Goal: Book appointment/travel/reservation

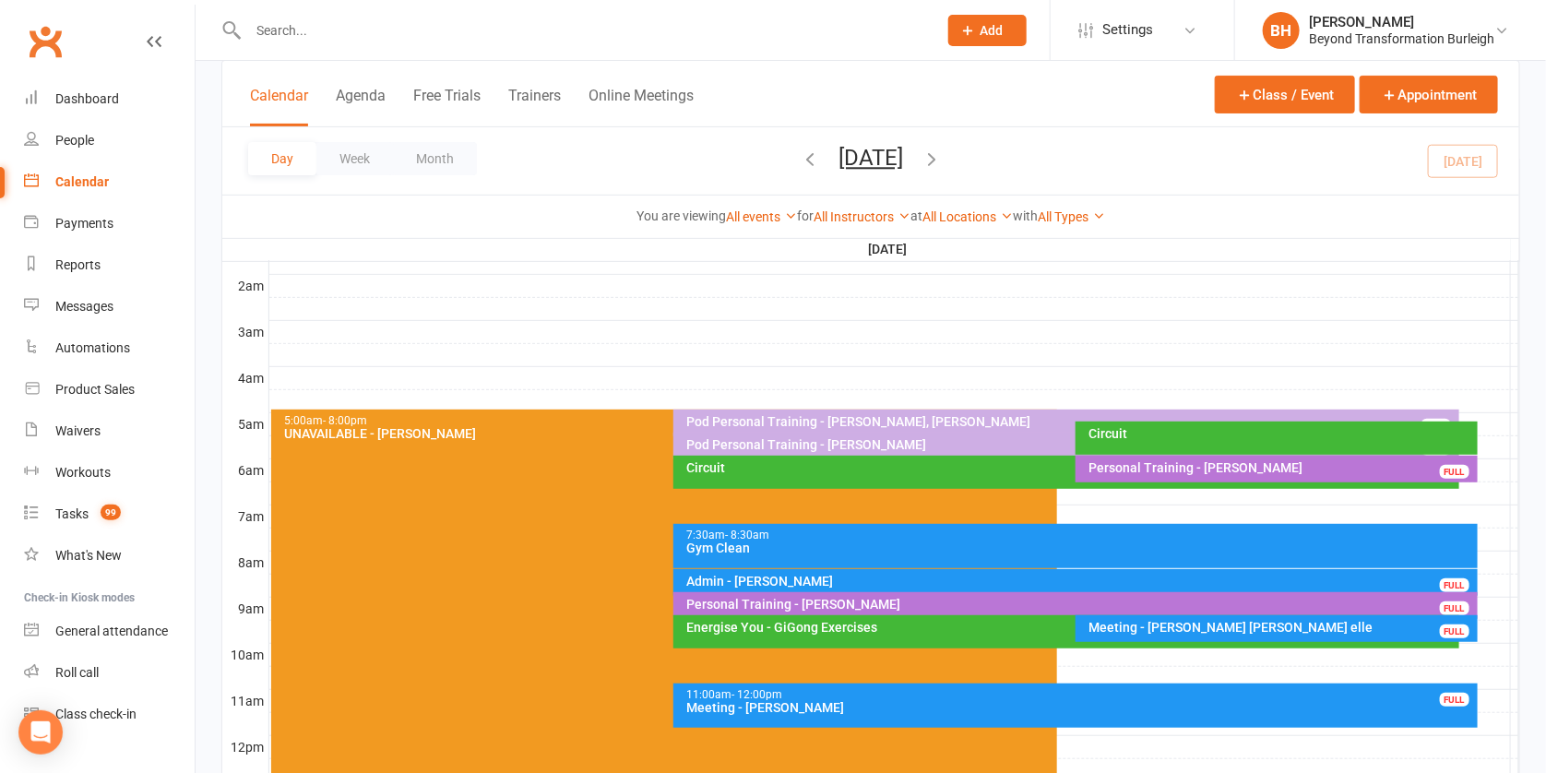
click at [838, 155] on button "[DATE]" at bounding box center [870, 158] width 65 height 26
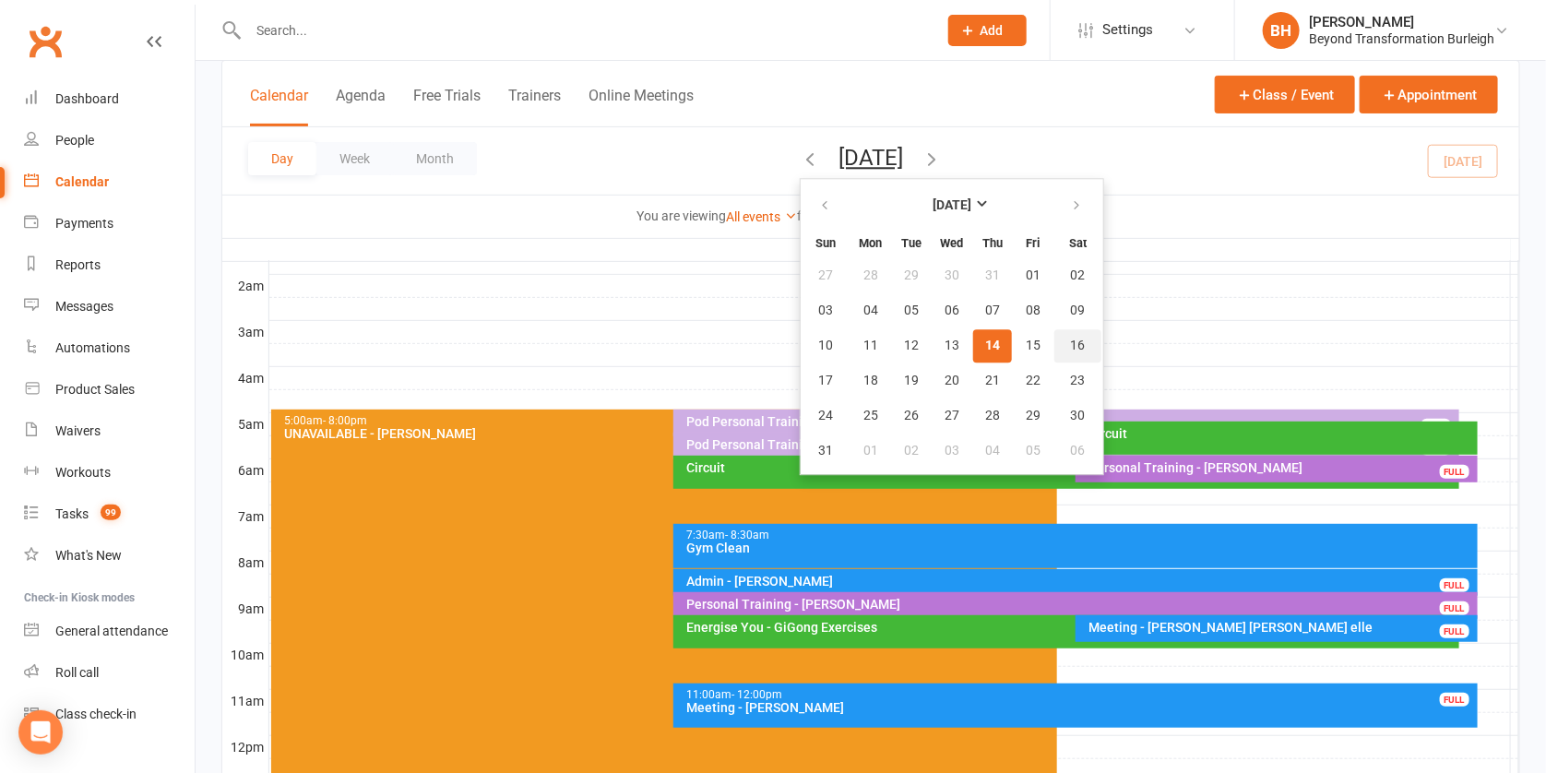
click at [1071, 345] on span "16" at bounding box center [1078, 345] width 15 height 15
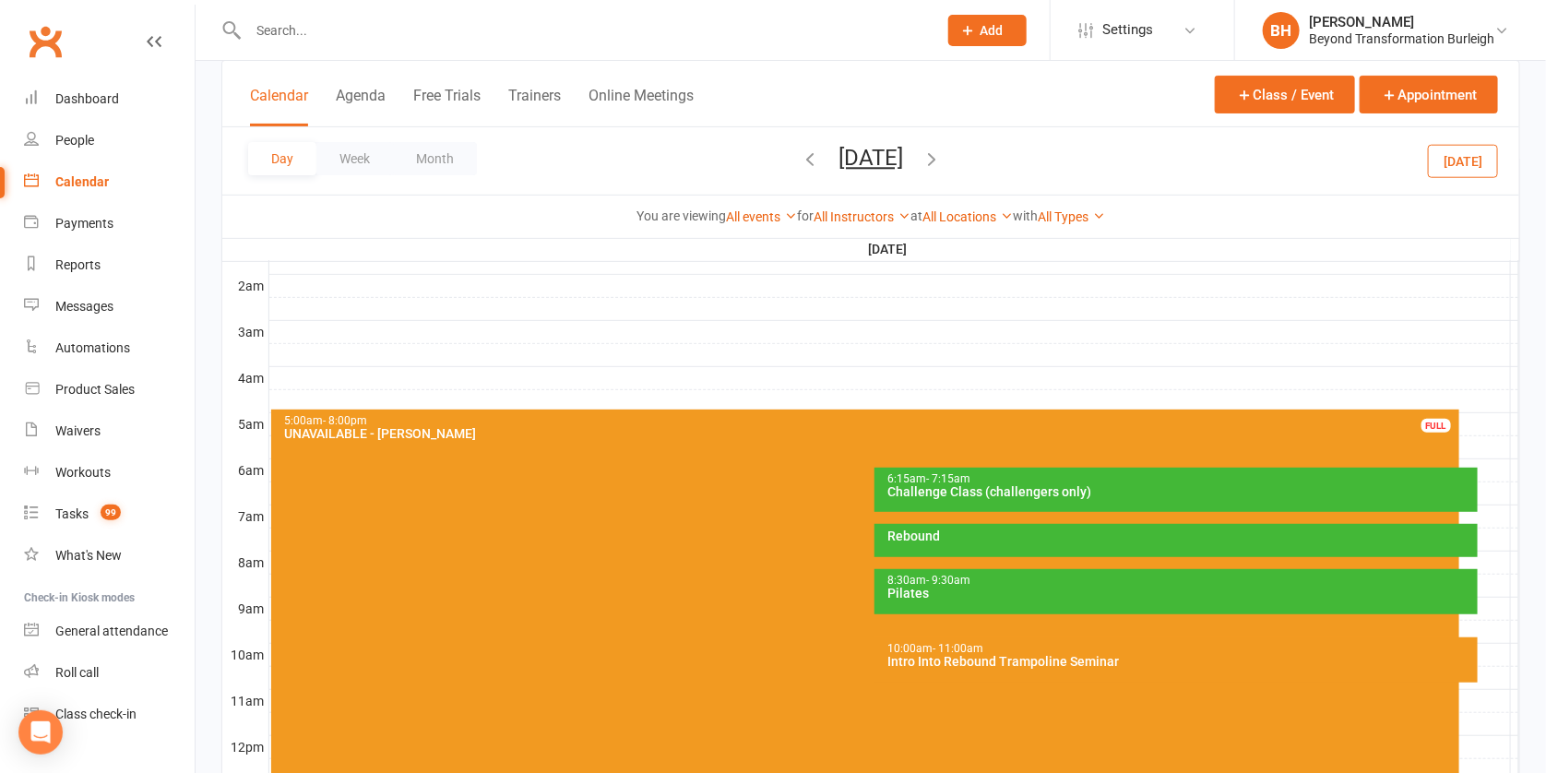
scroll to position [197, 0]
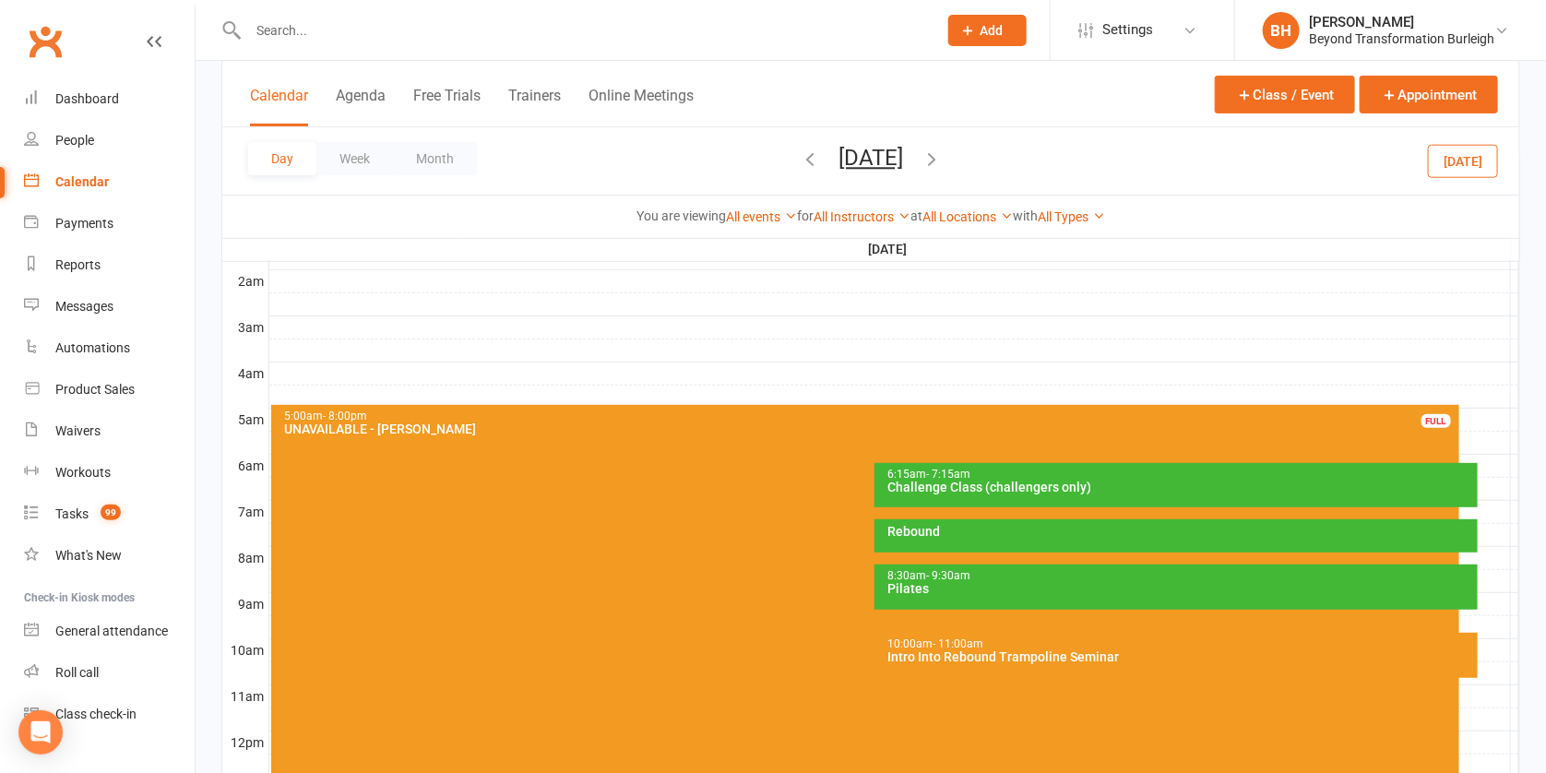
click at [1022, 650] on div "Intro Into Rebound Trampoline Seminar" at bounding box center [1180, 656] width 586 height 13
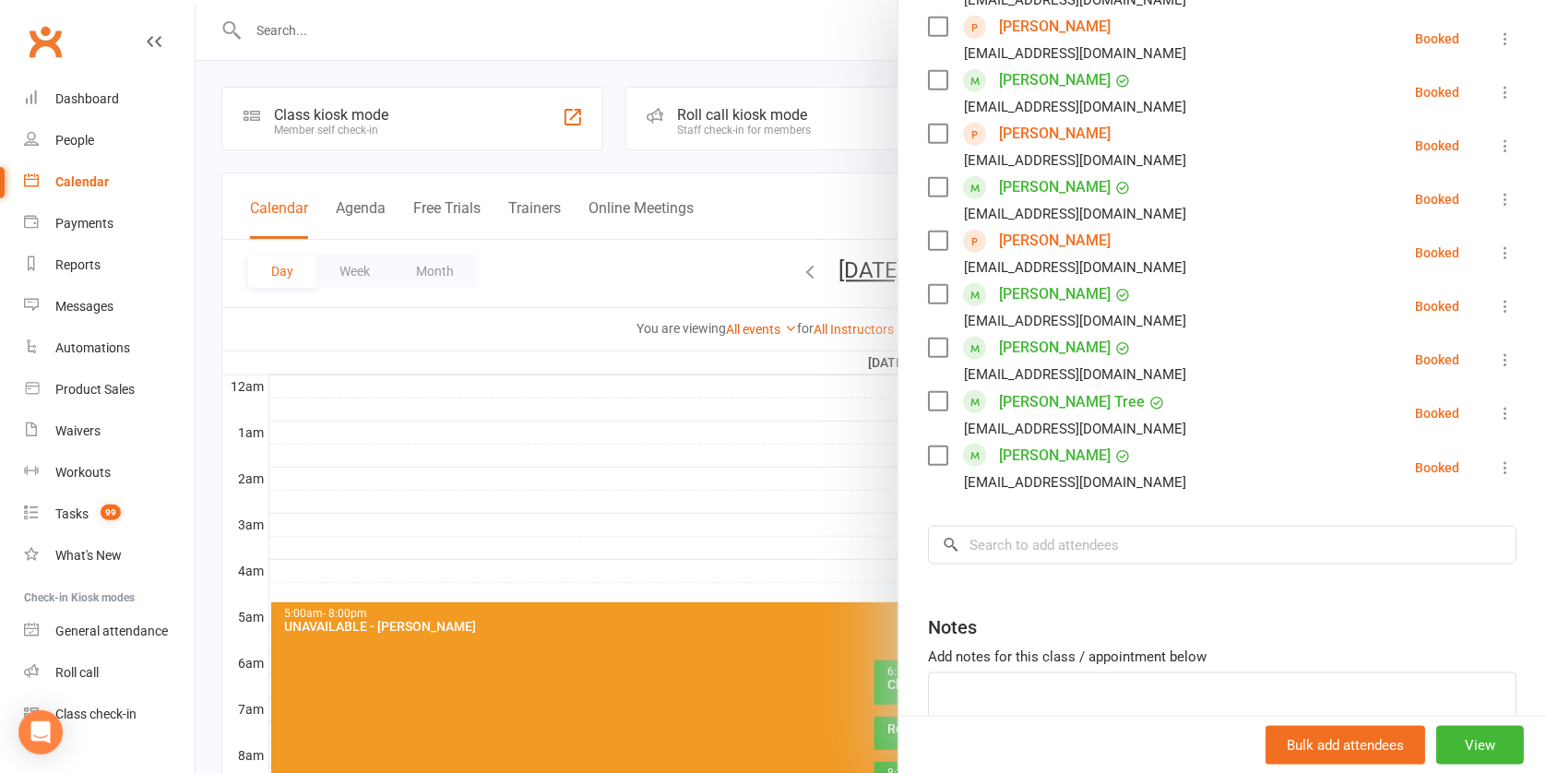
scroll to position [0, 0]
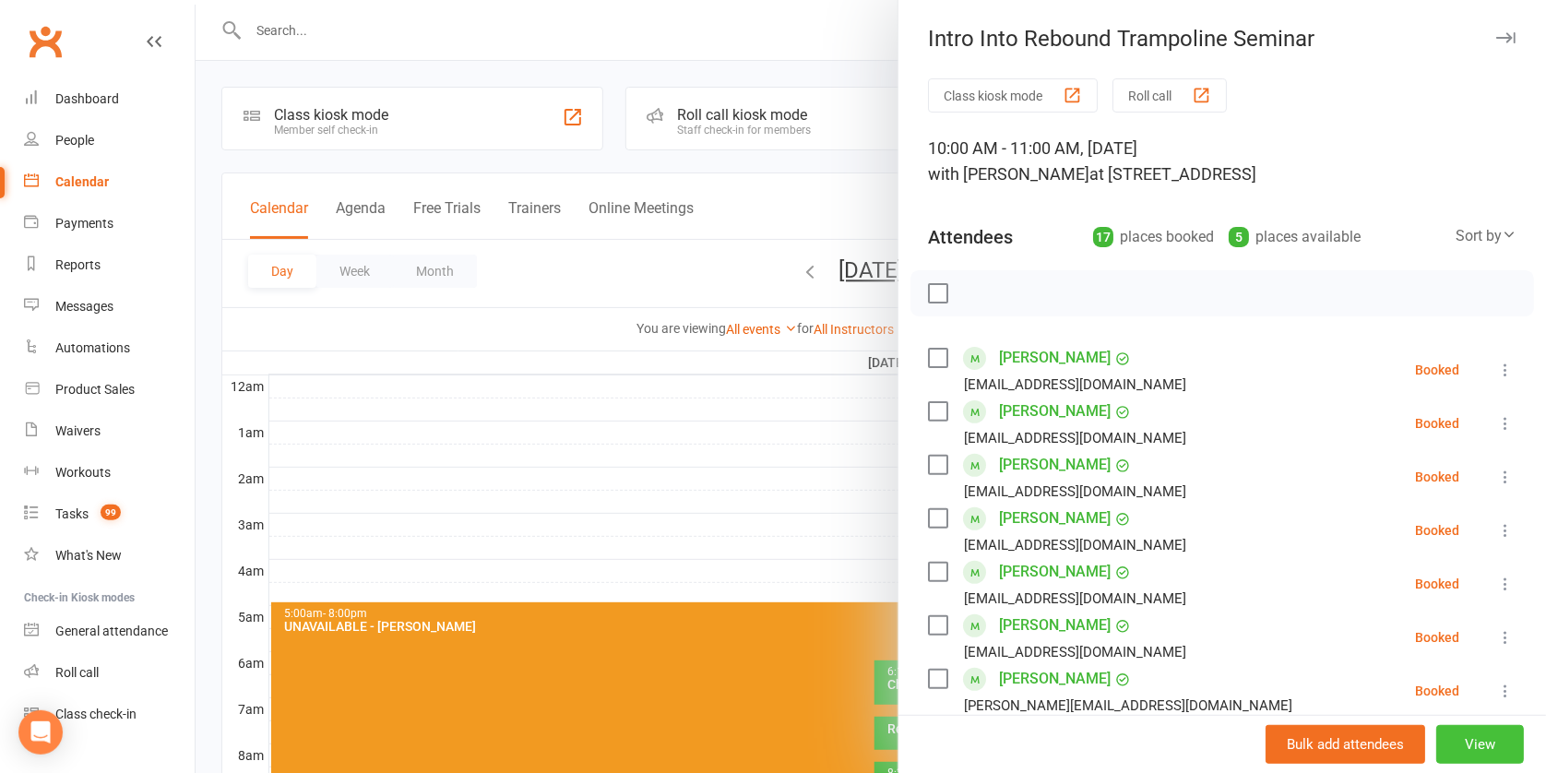
click at [1436, 739] on button "View" at bounding box center [1480, 744] width 88 height 39
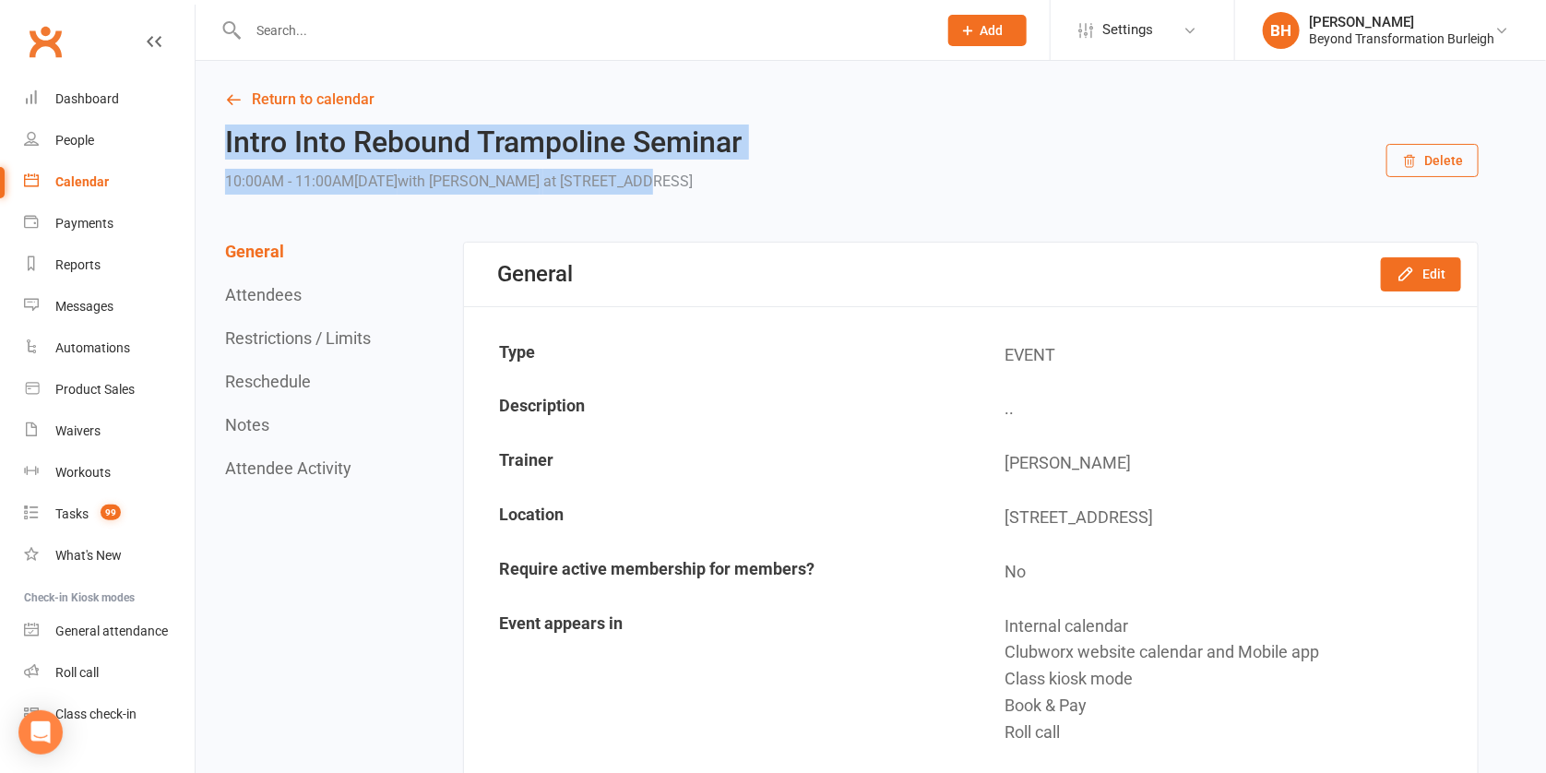
drag, startPoint x: 273, startPoint y: 143, endPoint x: 759, endPoint y: 174, distance: 487.0
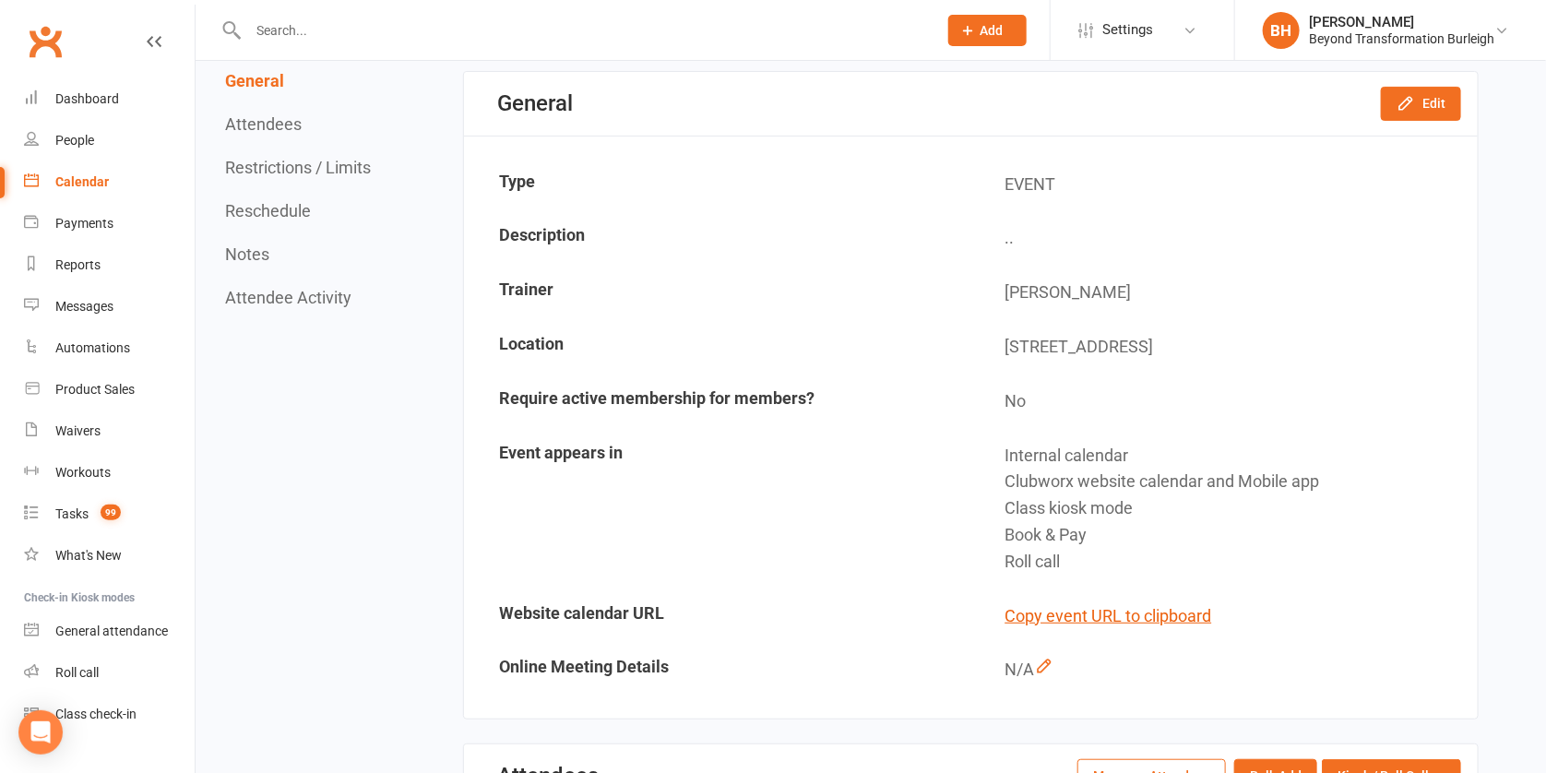
scroll to position [315, 0]
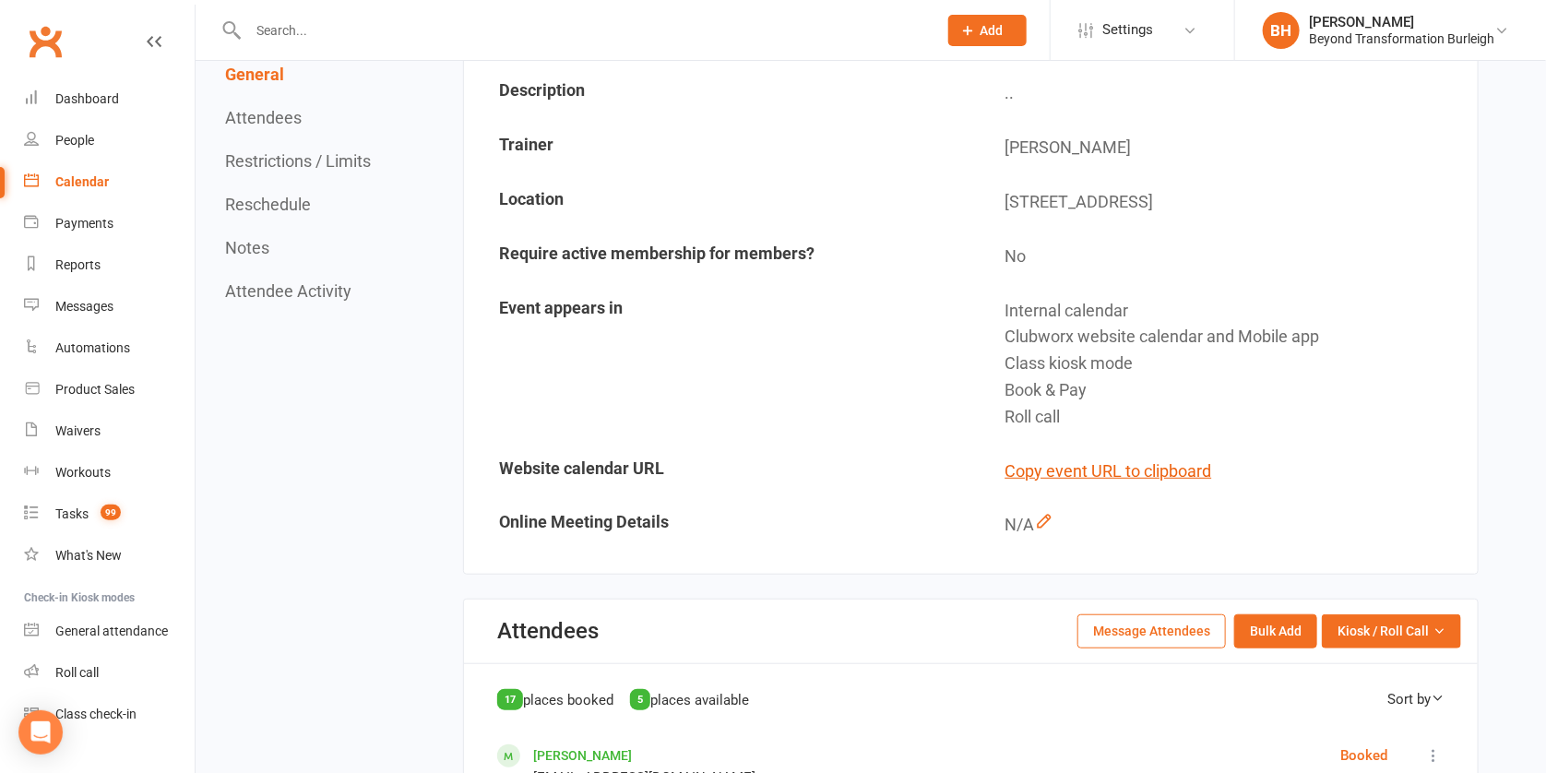
click at [82, 179] on div "Calendar" at bounding box center [81, 181] width 53 height 15
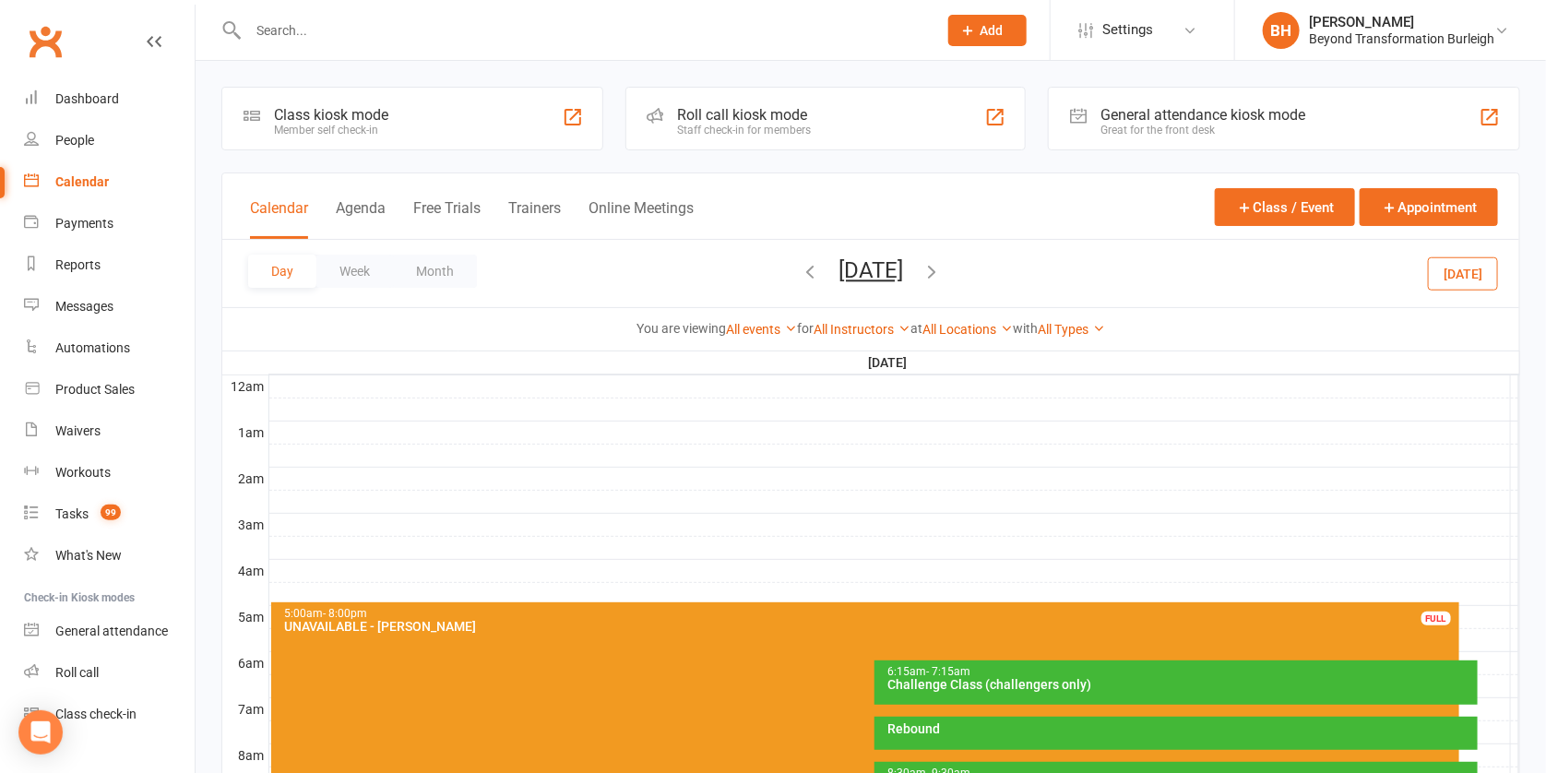
click at [890, 268] on button "[DATE]" at bounding box center [870, 270] width 65 height 26
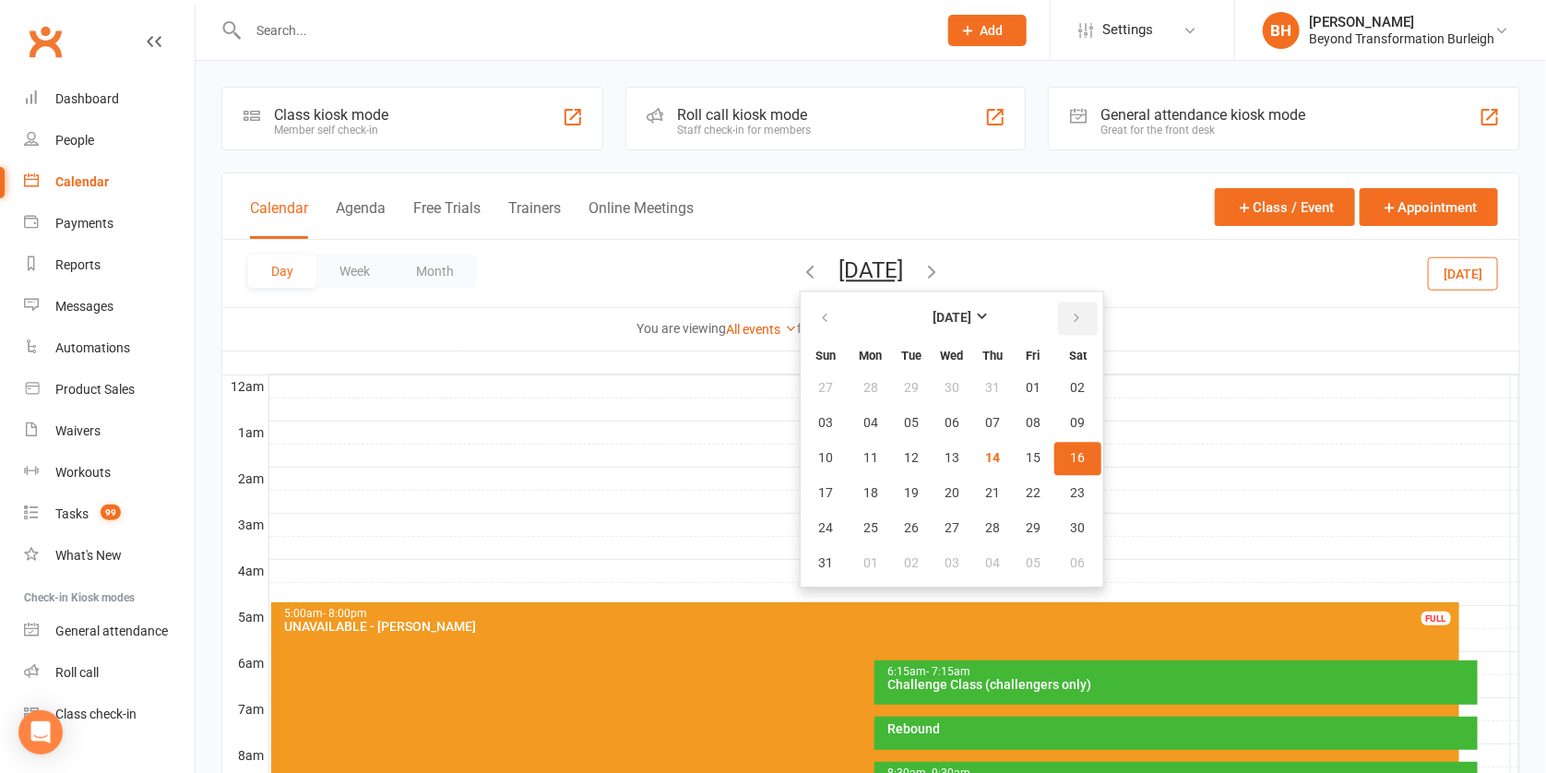
click at [1070, 314] on icon "button" at bounding box center [1076, 318] width 13 height 15
click at [1071, 420] on span "13" at bounding box center [1078, 423] width 15 height 15
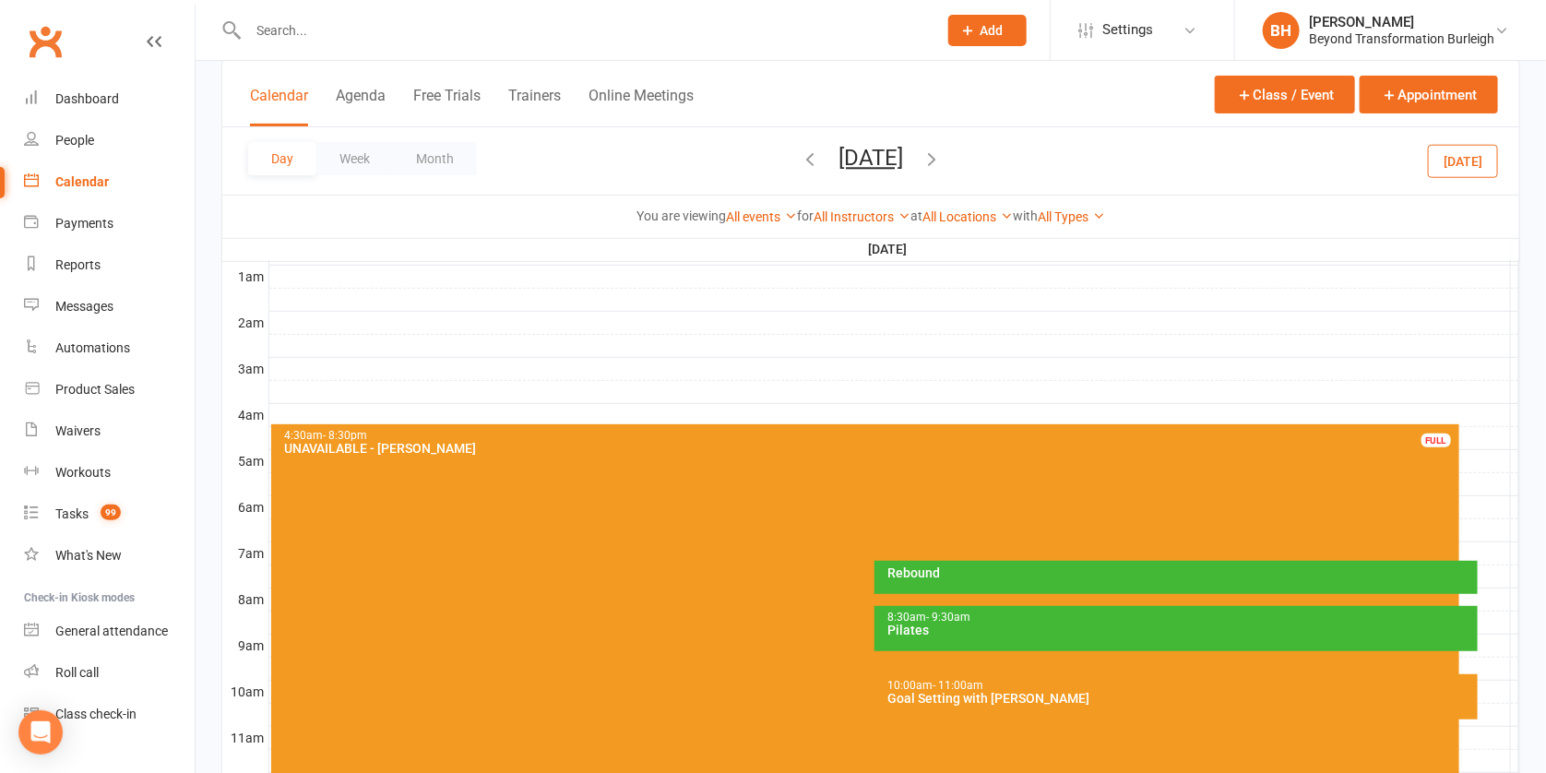
scroll to position [339, 0]
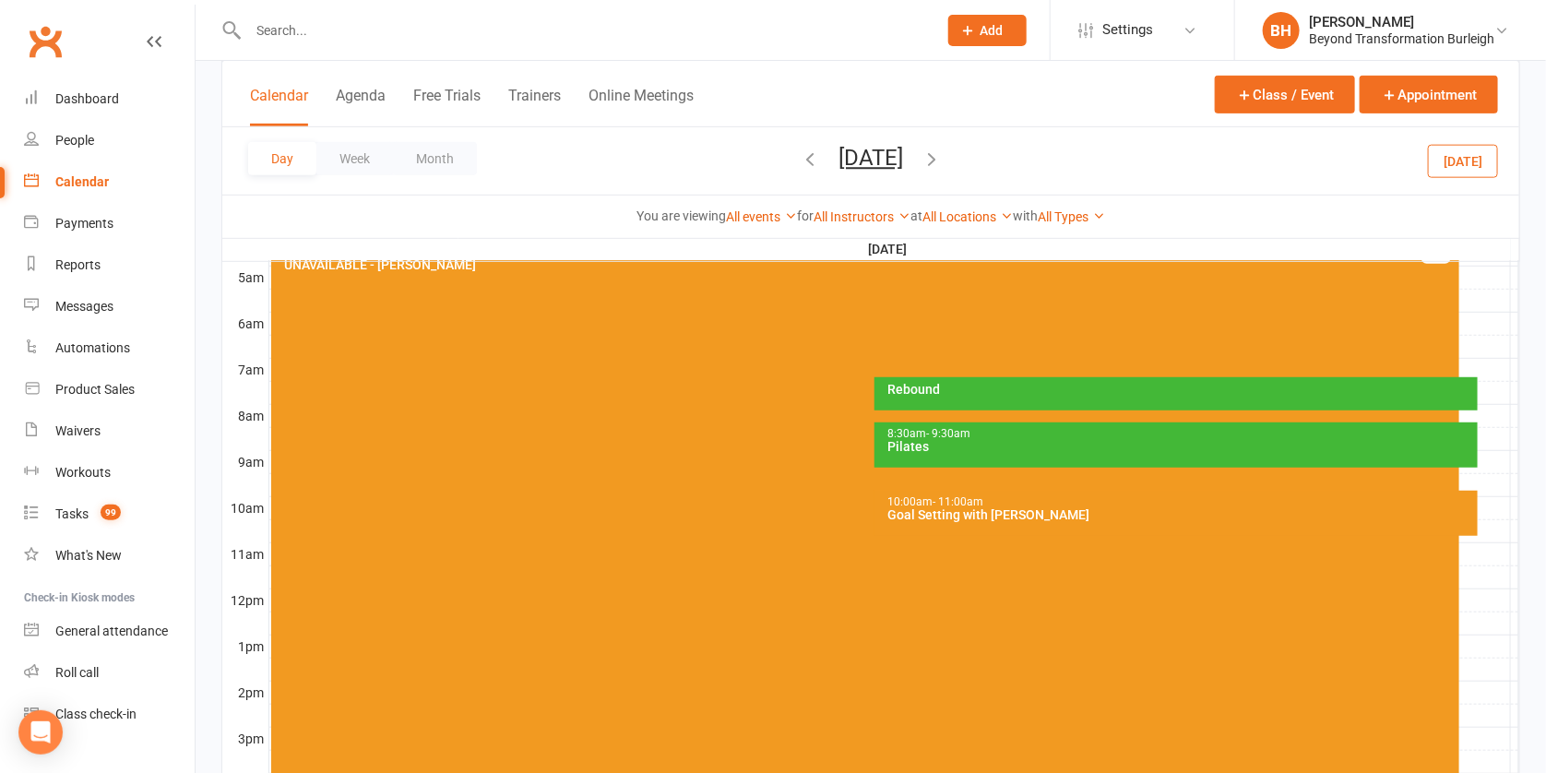
click at [1007, 501] on div "10:00am - 11:00am" at bounding box center [1180, 502] width 586 height 12
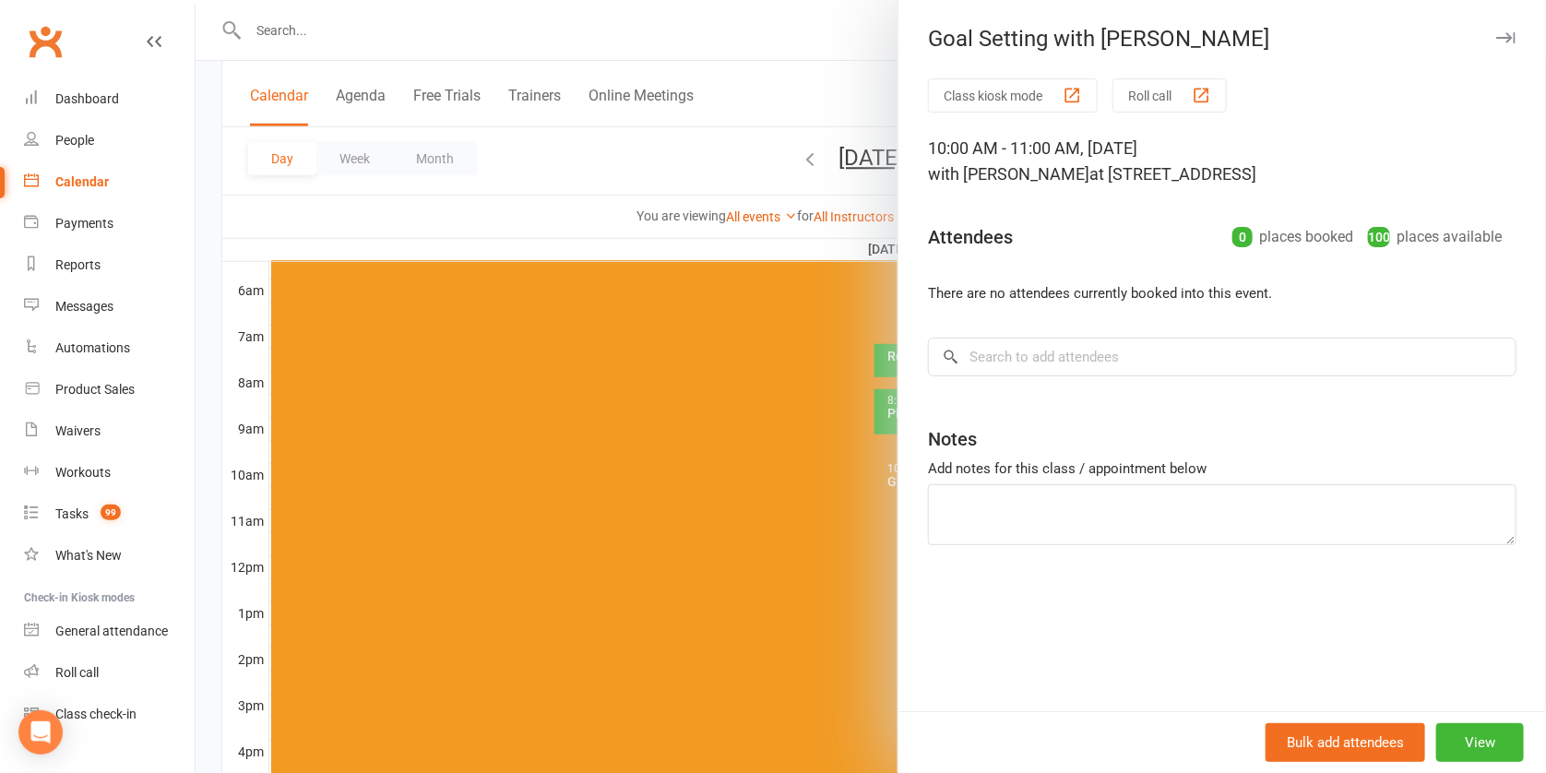
scroll to position [377, 0]
click at [1482, 735] on button "View" at bounding box center [1480, 742] width 88 height 39
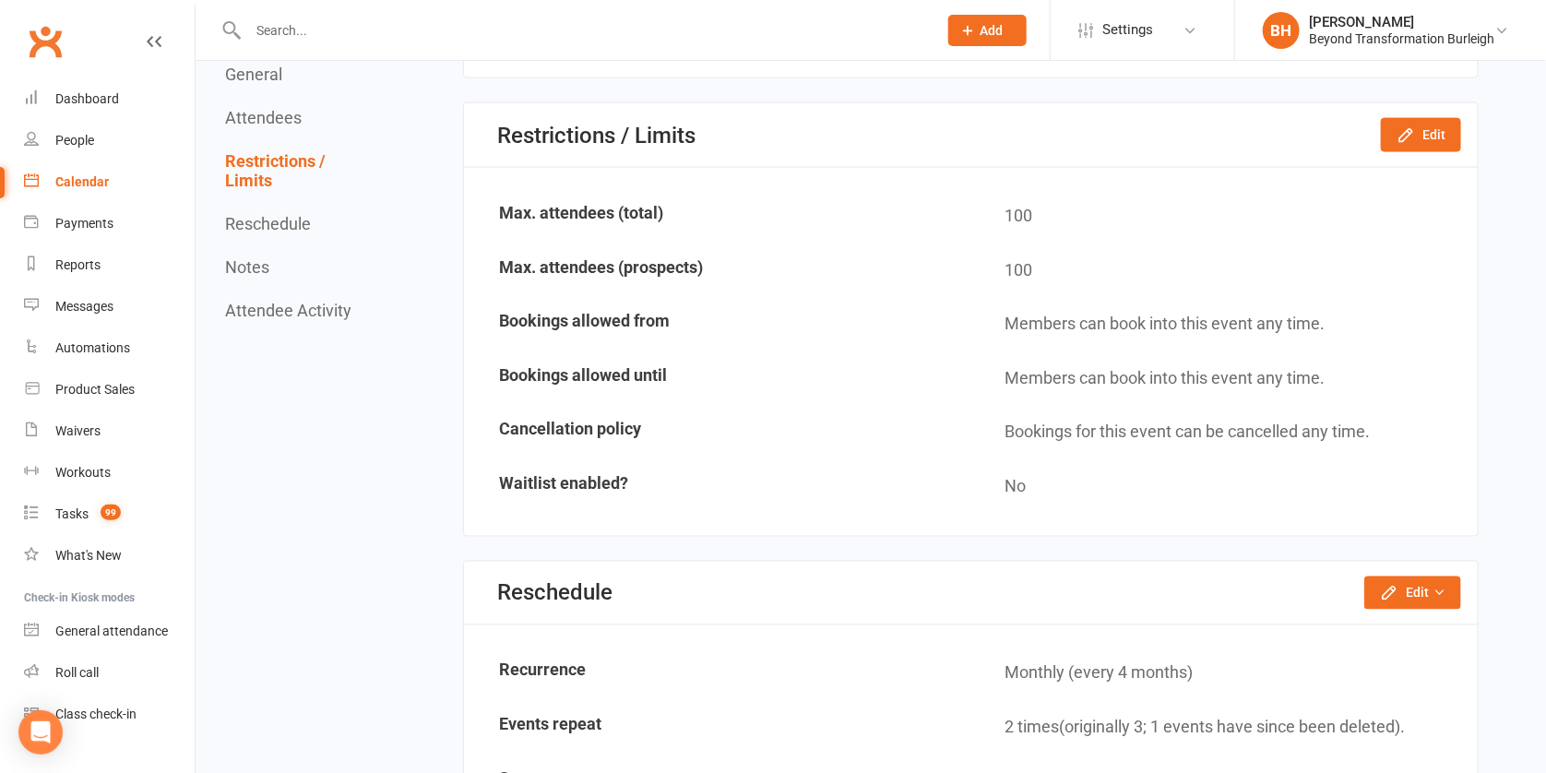
scroll to position [1218, 0]
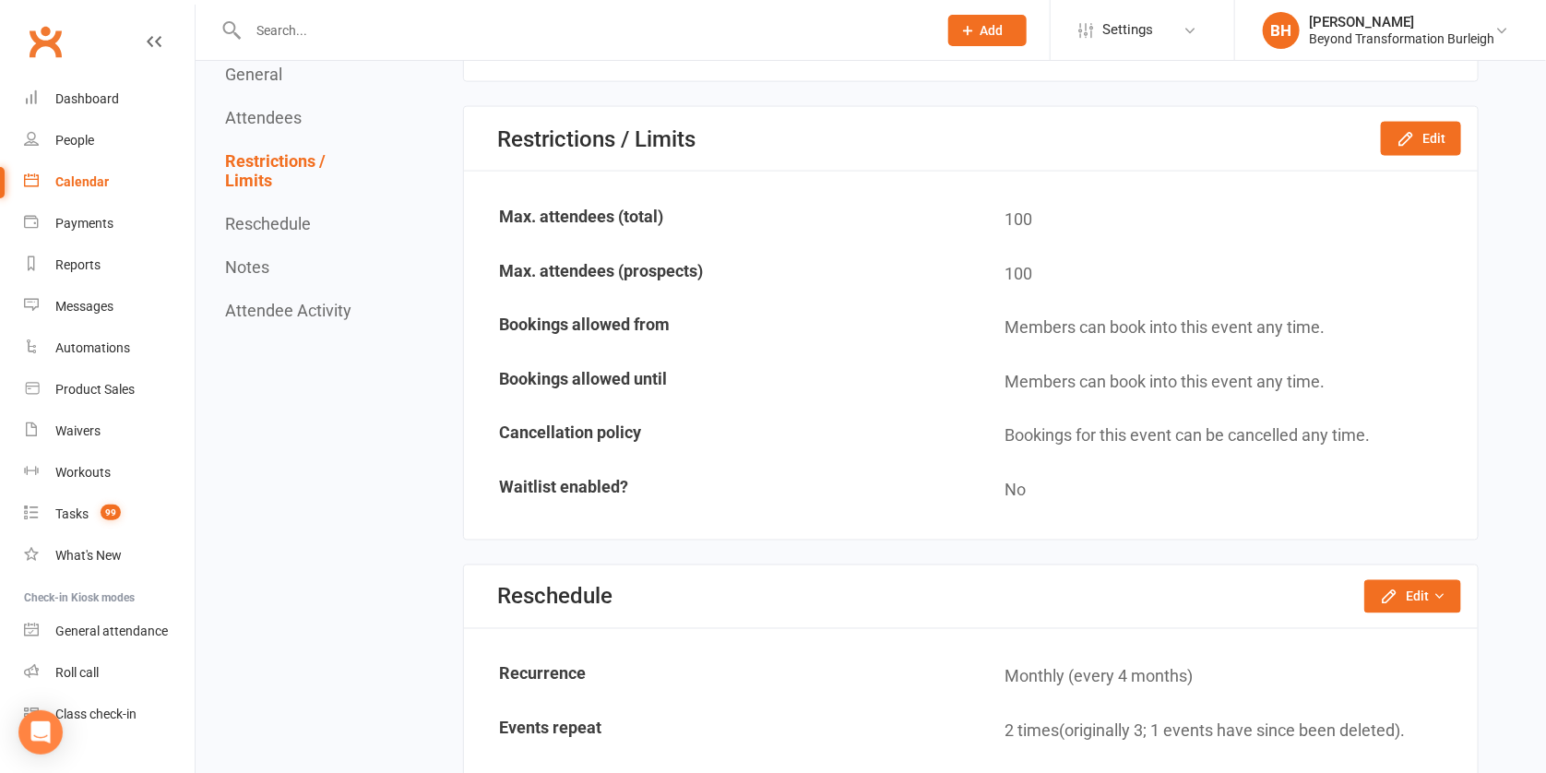
click at [101, 177] on div "Calendar" at bounding box center [81, 181] width 53 height 15
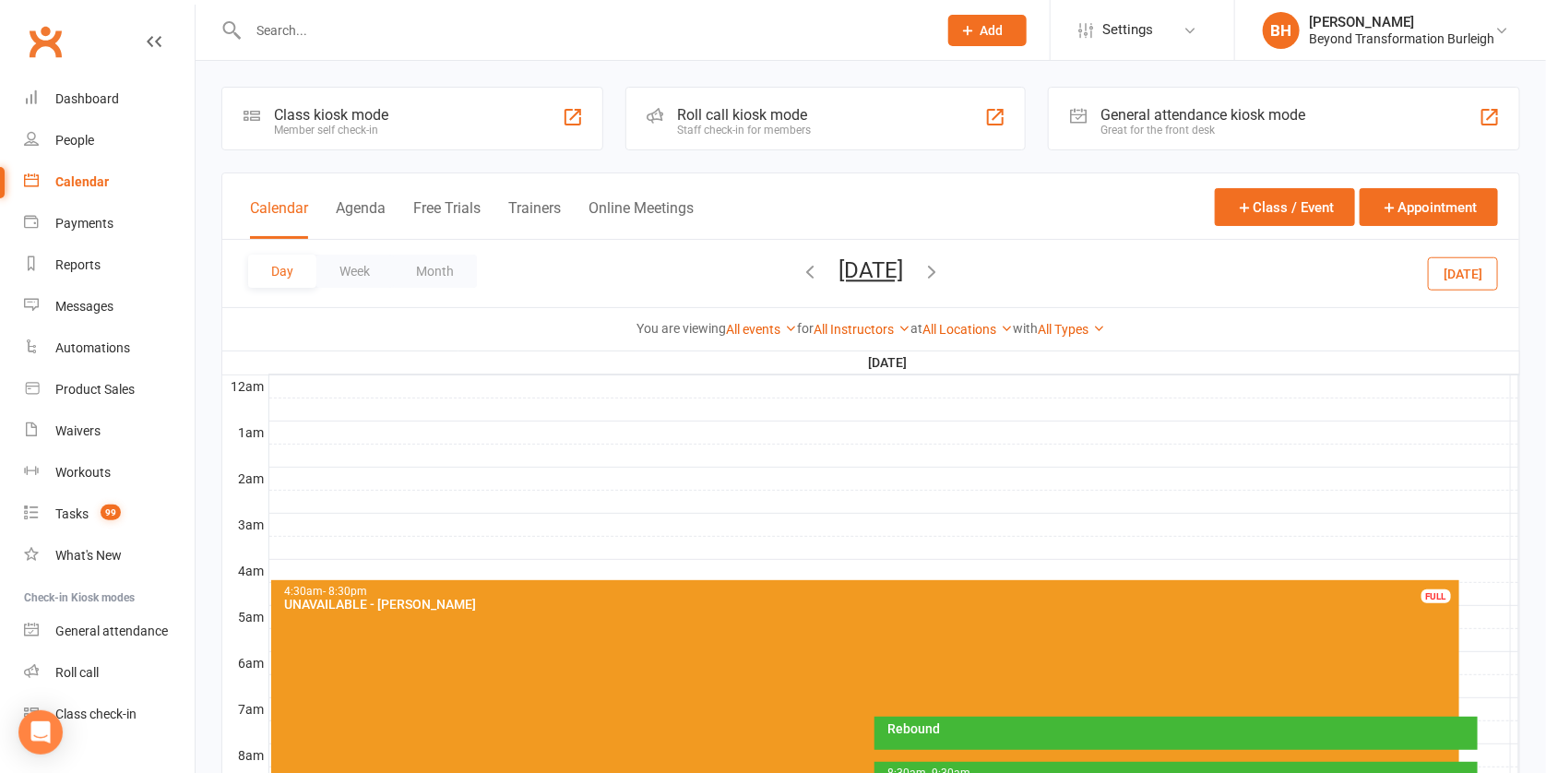
click at [890, 262] on button "[DATE]" at bounding box center [870, 270] width 65 height 26
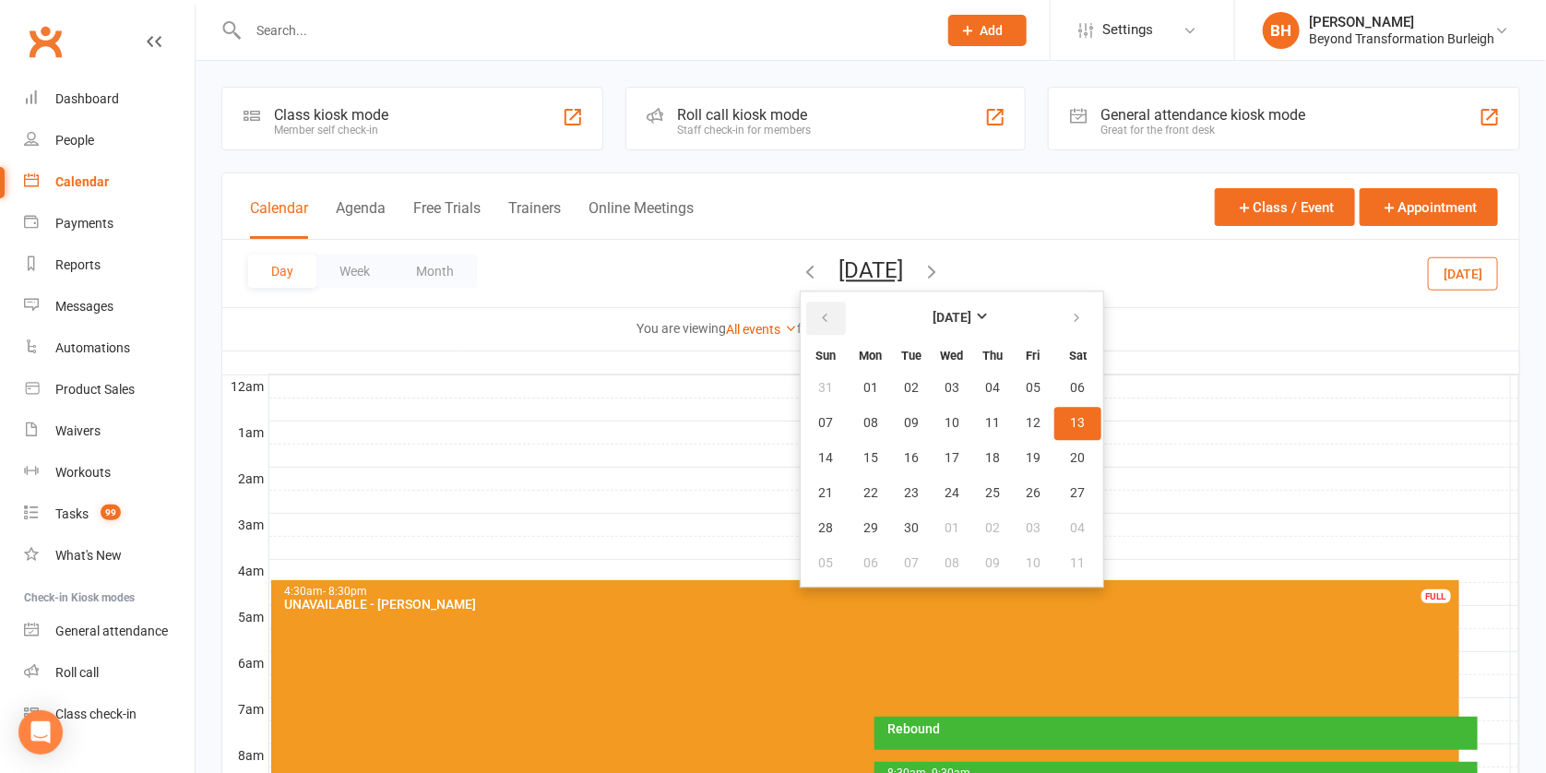
click at [806, 309] on button "button" at bounding box center [826, 318] width 40 height 33
click at [1071, 451] on span "16" at bounding box center [1078, 458] width 15 height 15
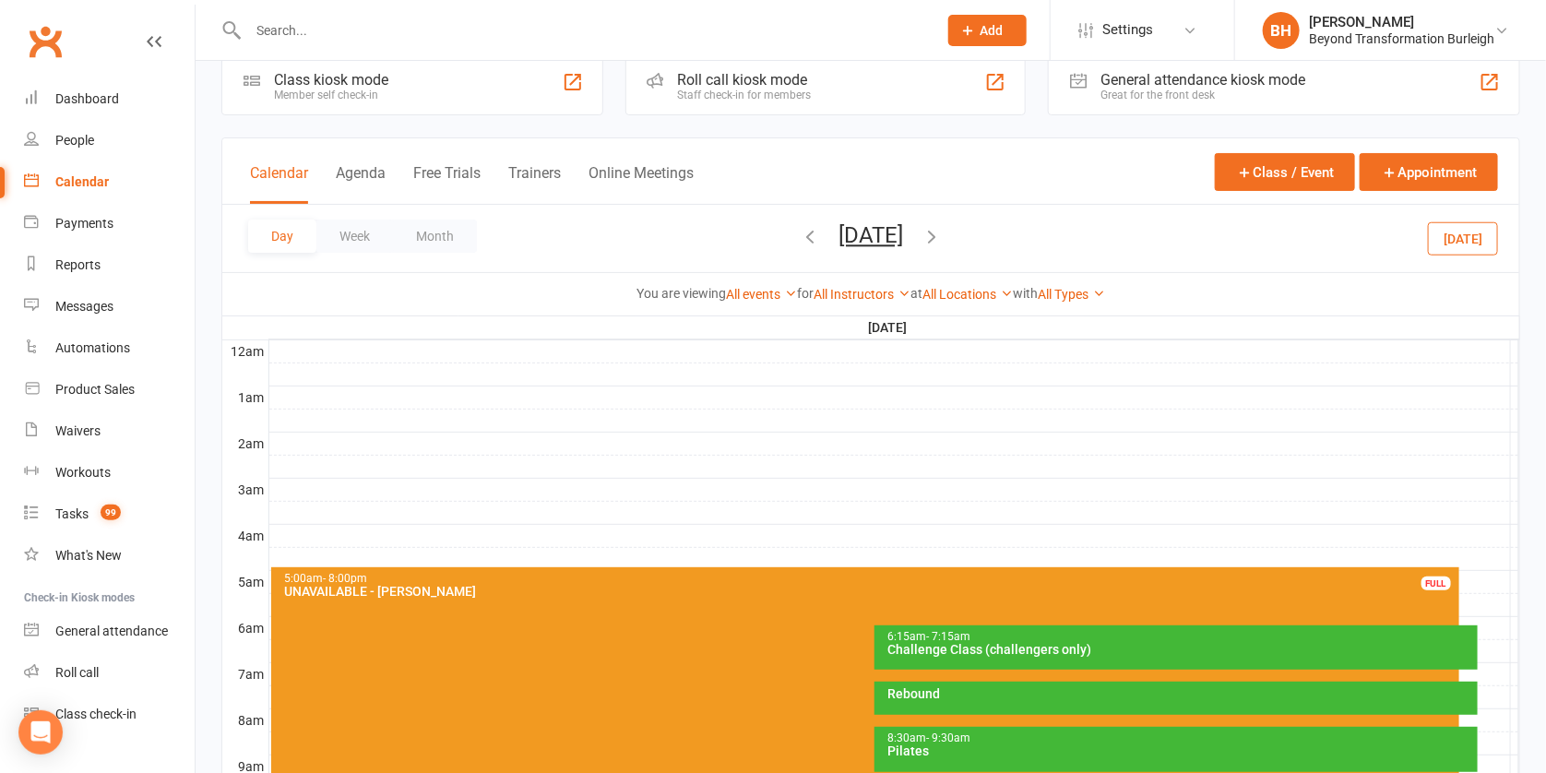
scroll to position [229, 0]
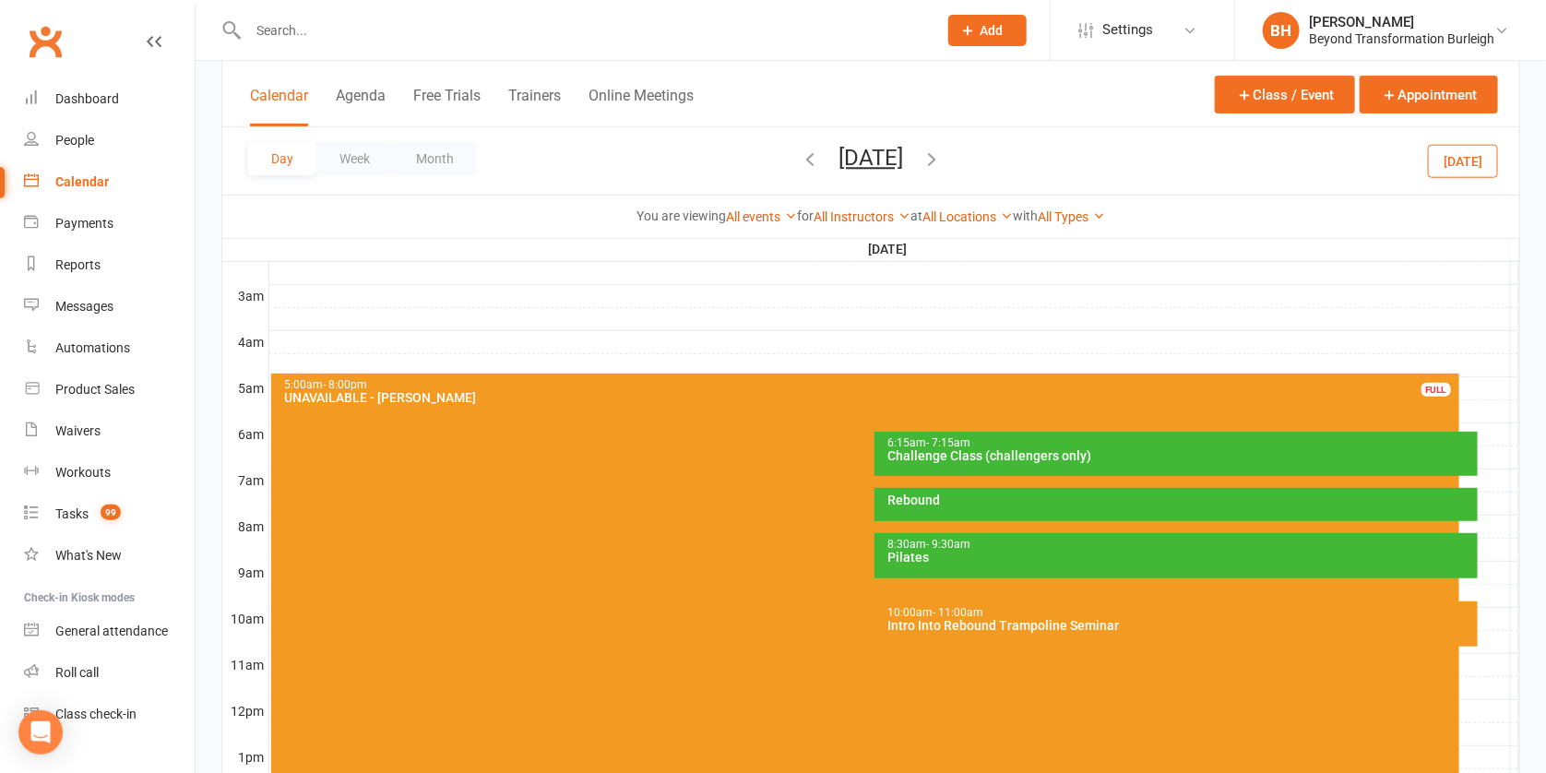
click at [1016, 619] on div "Intro Into Rebound Trampoline Seminar" at bounding box center [1180, 625] width 586 height 13
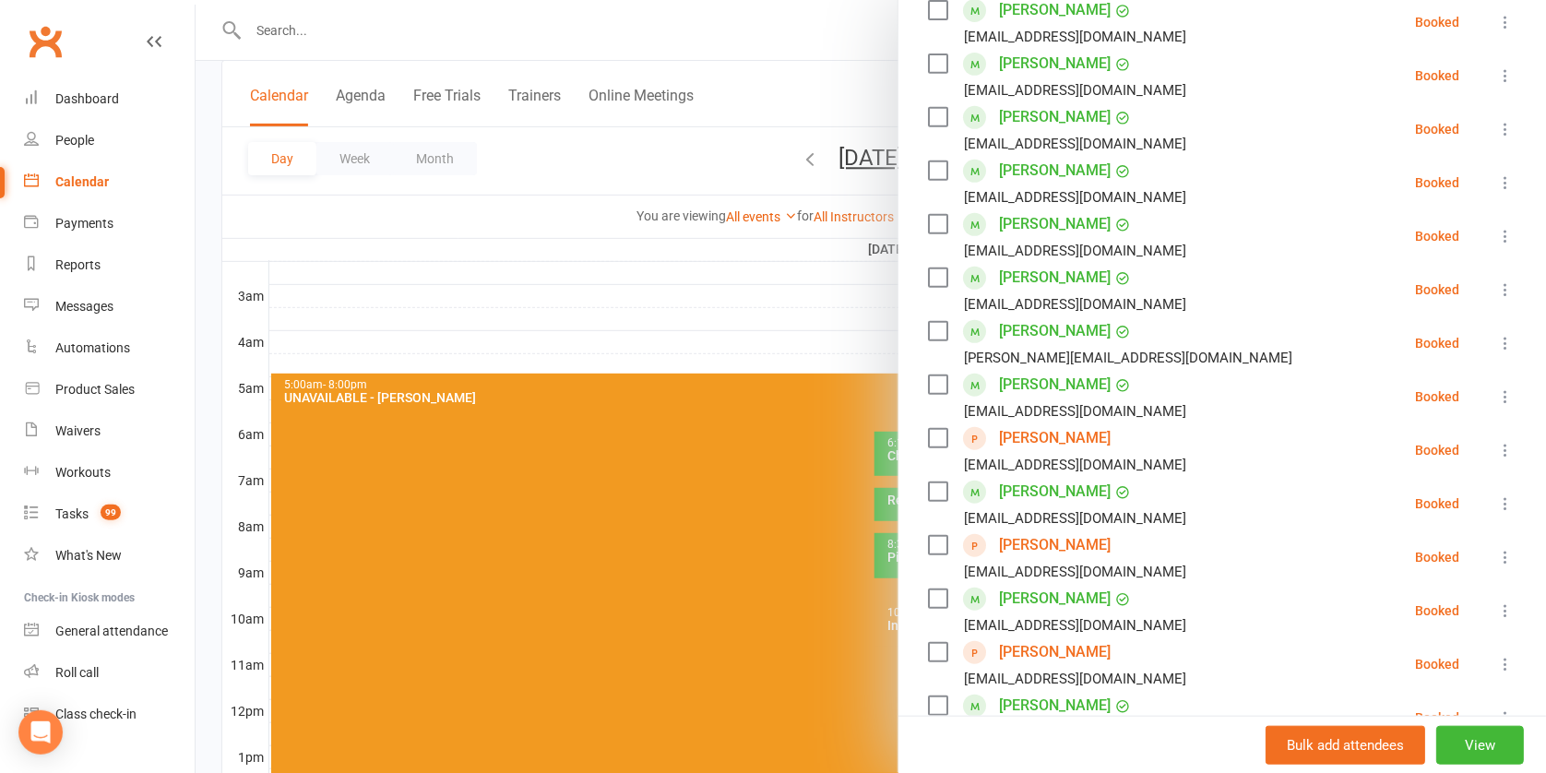
scroll to position [302, 0]
